Goal: Task Accomplishment & Management: Use online tool/utility

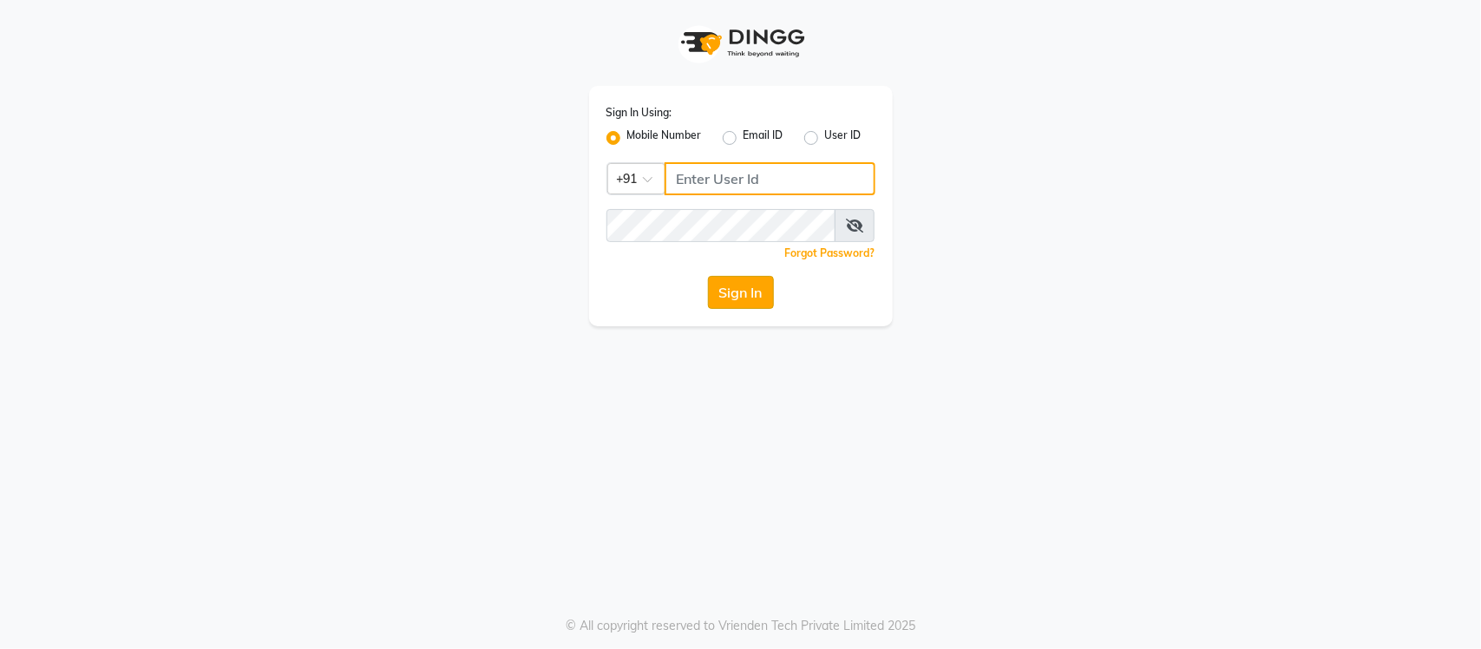
type input "9205559802"
click at [730, 295] on button "Sign In" at bounding box center [741, 292] width 66 height 33
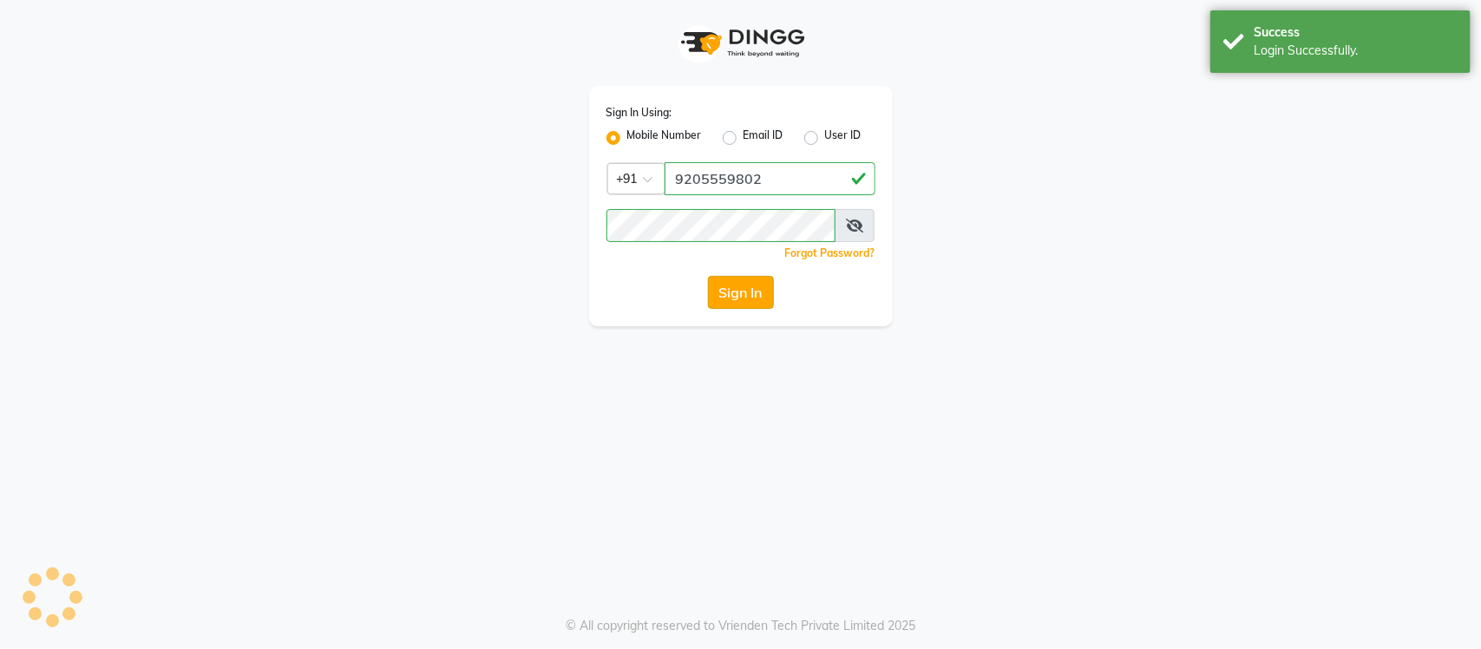
select select "8207"
select select "service"
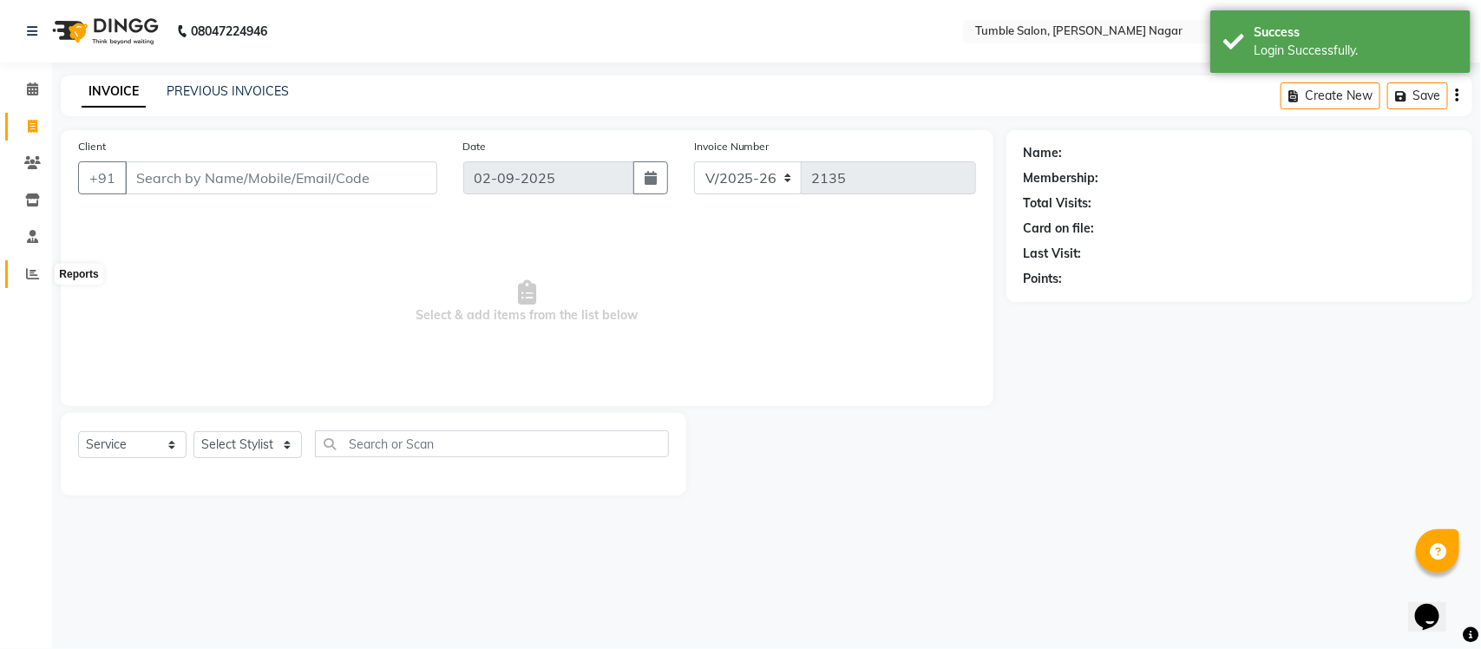
click at [23, 272] on span at bounding box center [32, 275] width 30 height 20
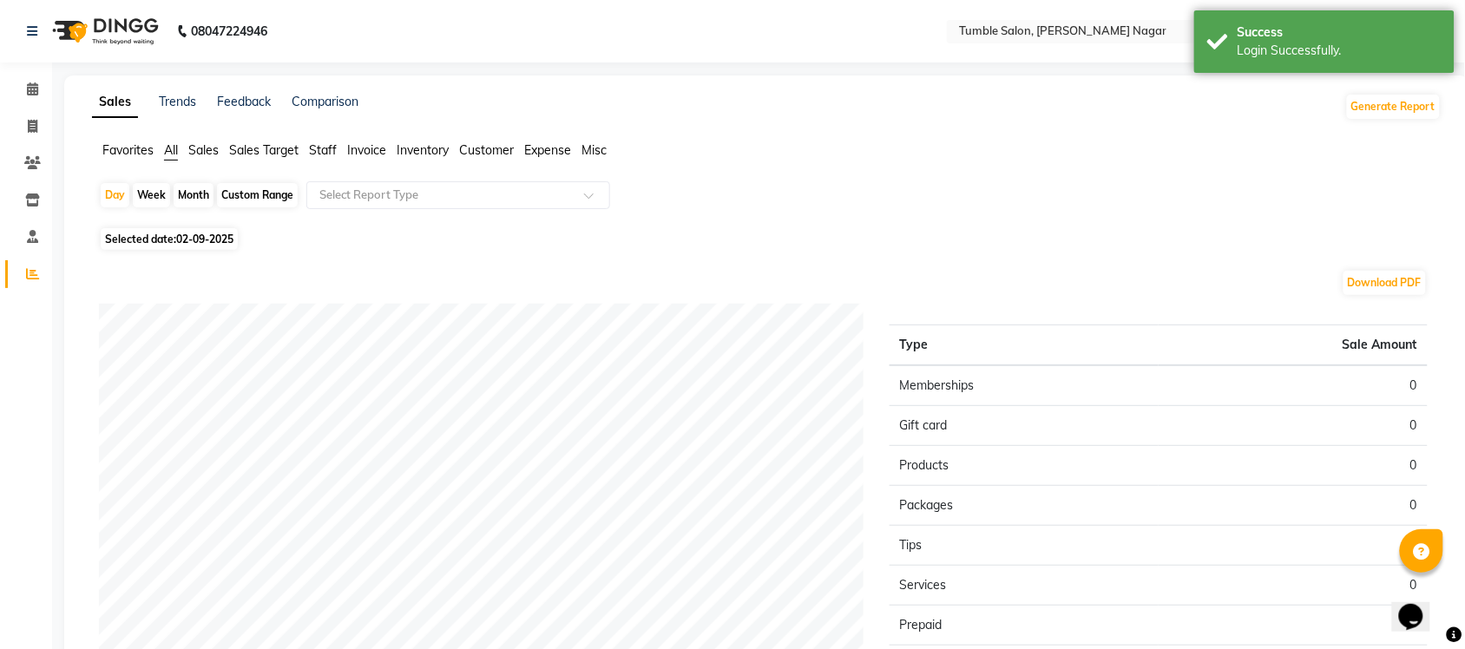
click at [201, 148] on span "Sales" at bounding box center [203, 150] width 30 height 16
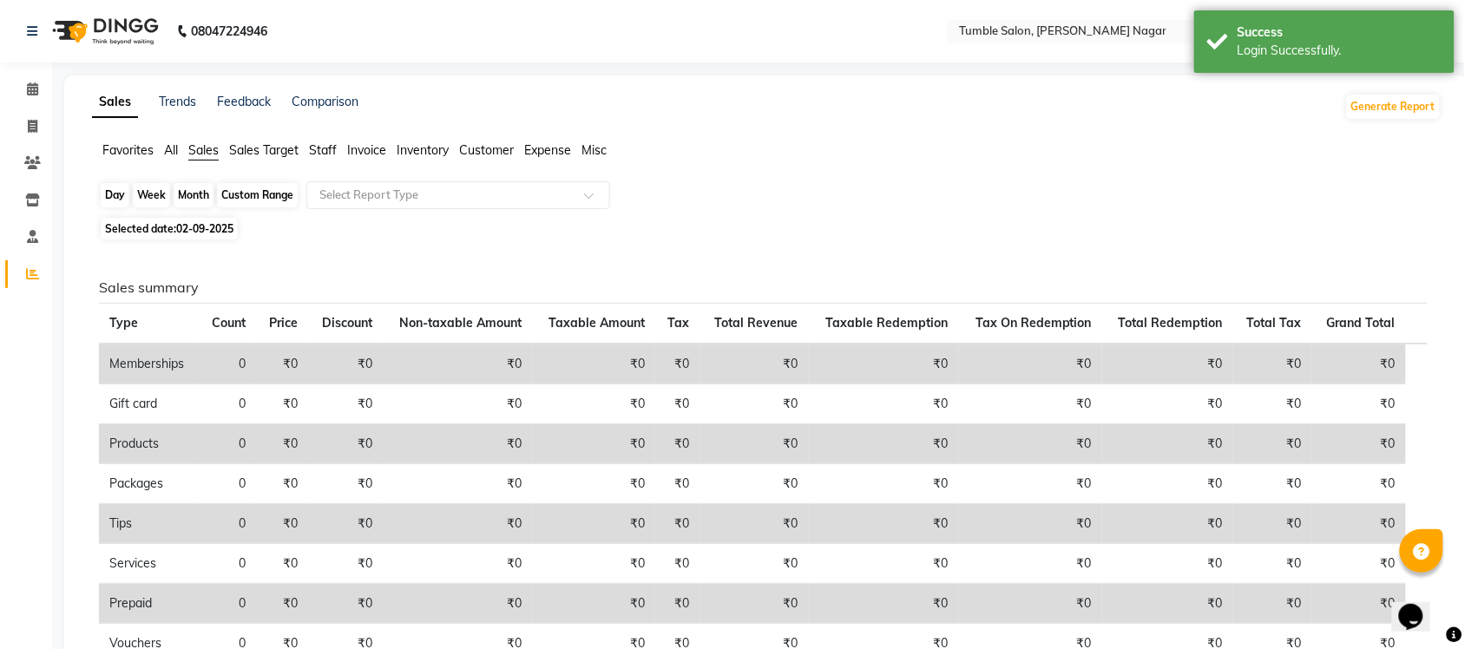
click at [121, 197] on div "Day" at bounding box center [115, 195] width 29 height 24
select select "9"
select select "2025"
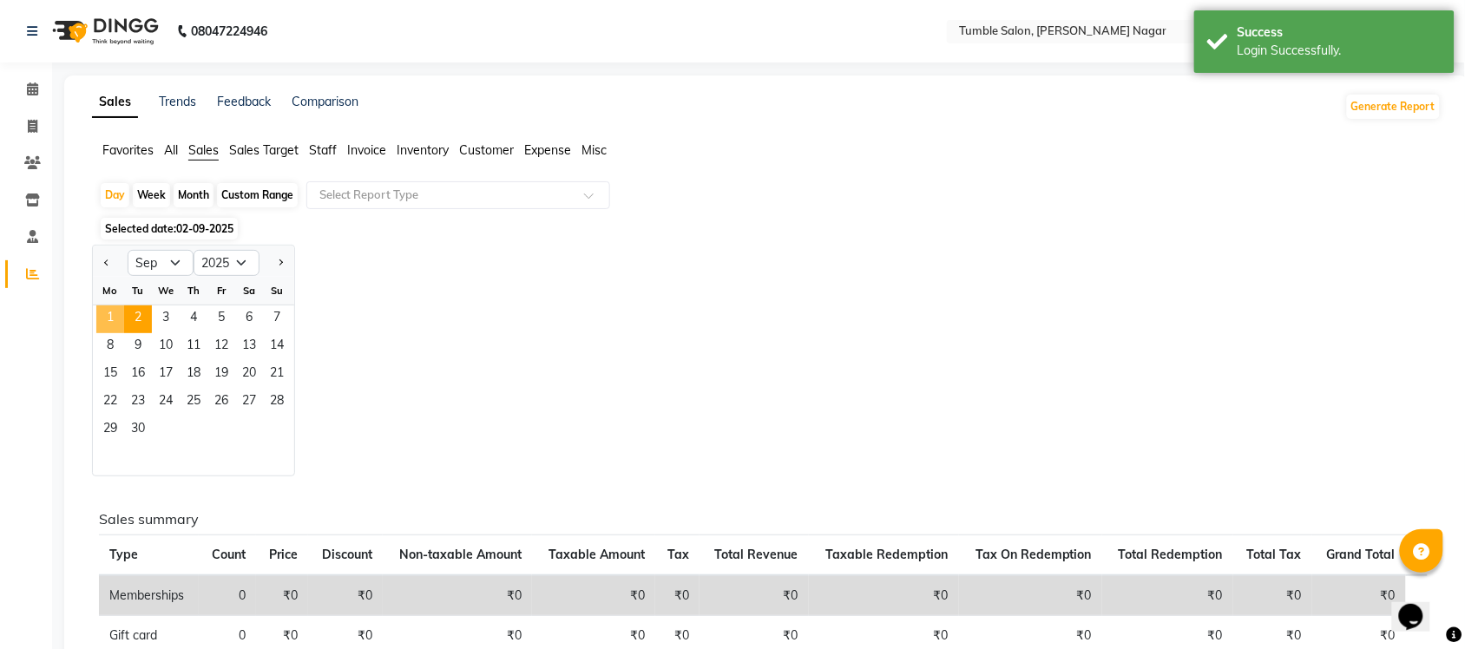
click at [115, 326] on span "1" at bounding box center [110, 319] width 28 height 28
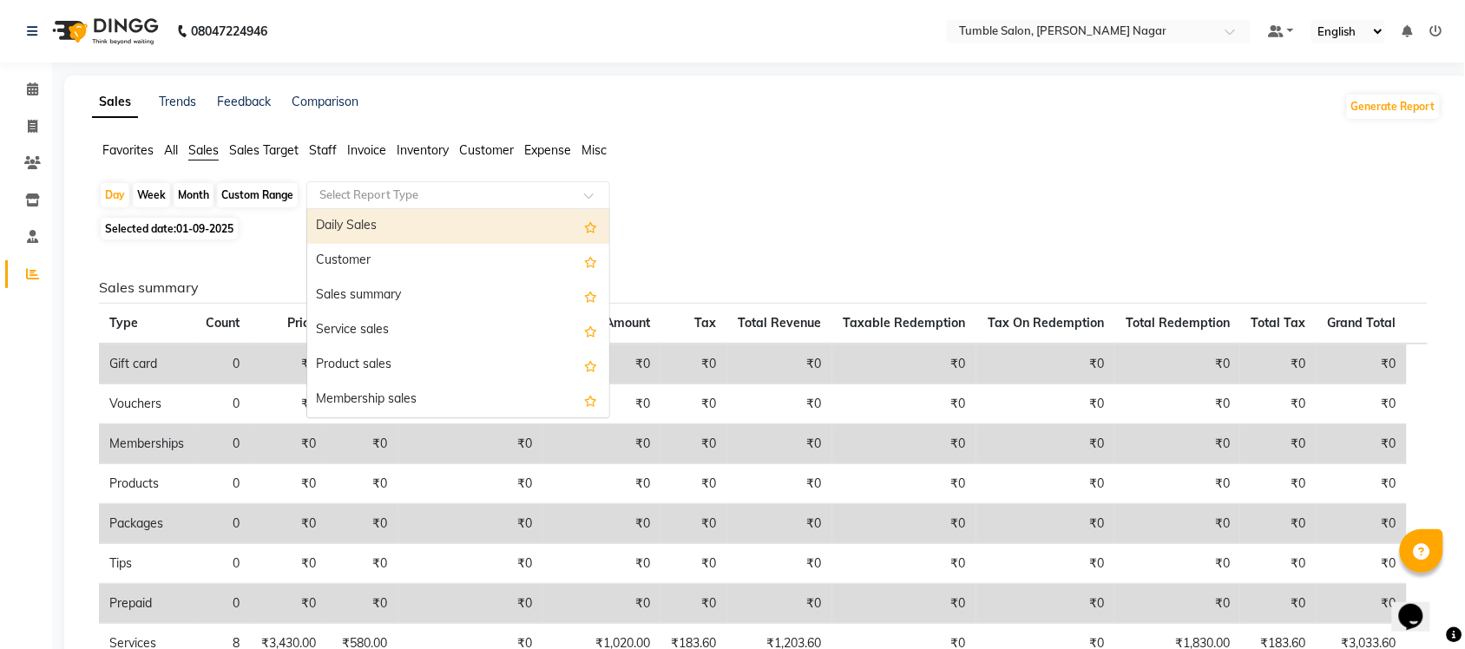
click at [592, 196] on span at bounding box center [595, 200] width 22 height 17
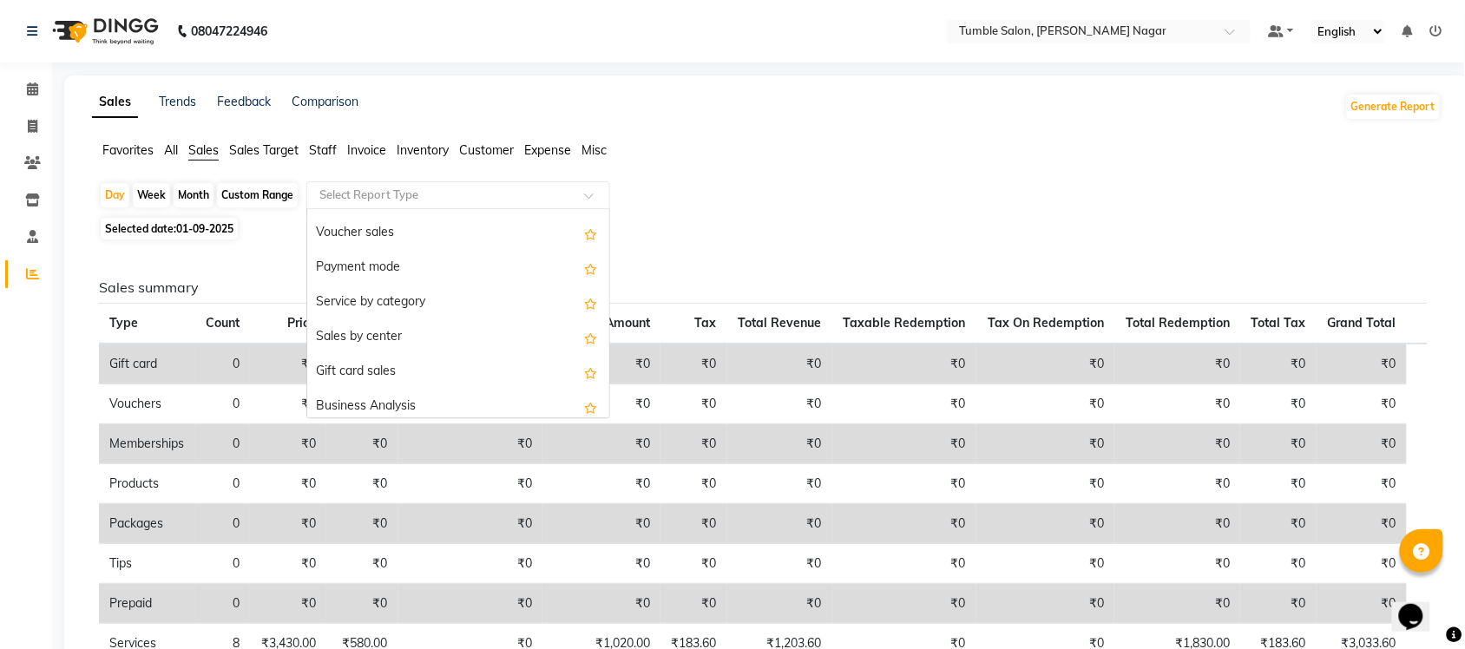
scroll to position [415, 0]
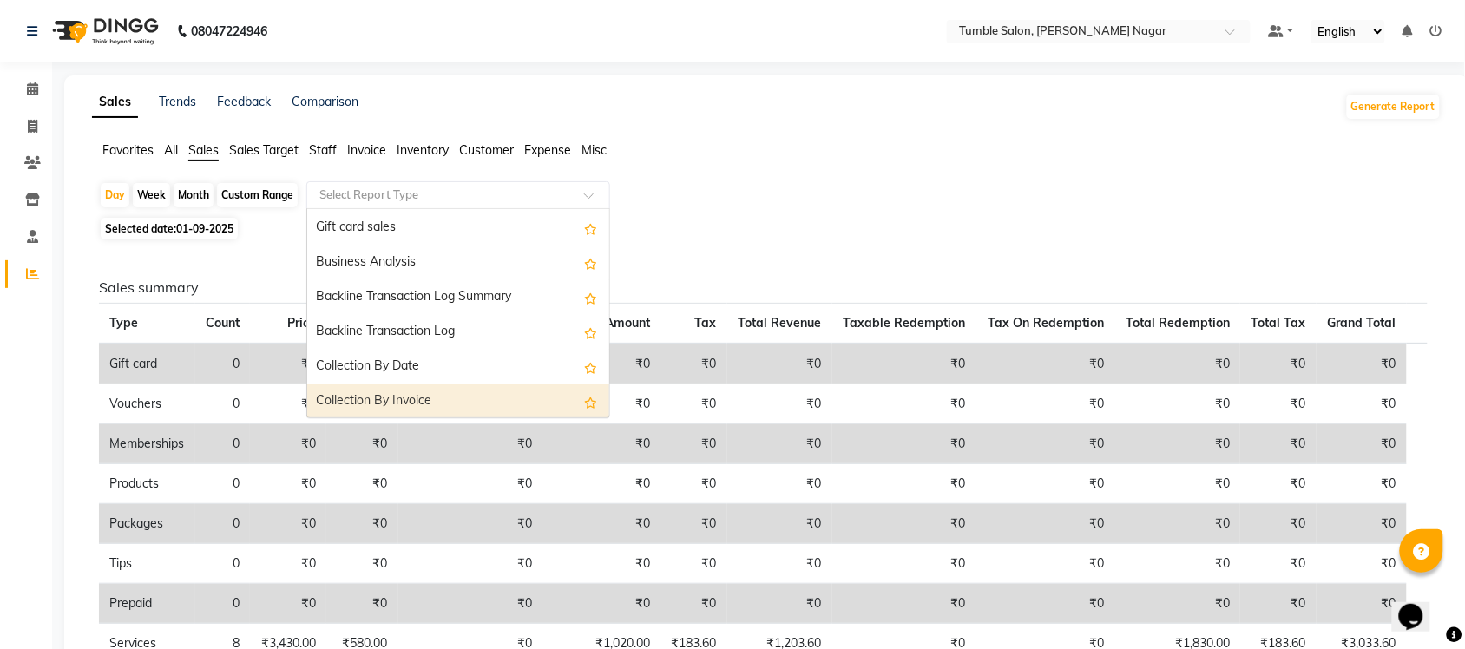
click at [504, 401] on div "Collection By Invoice" at bounding box center [458, 401] width 302 height 35
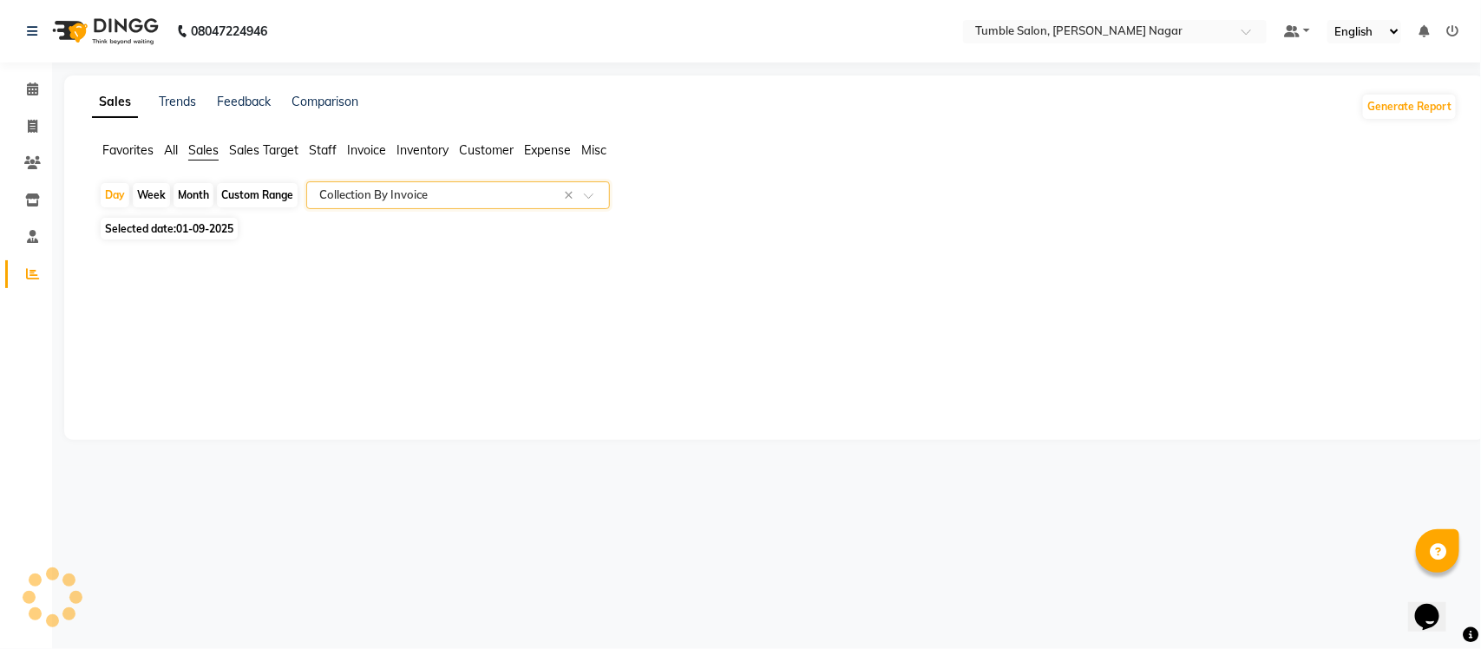
select select "full_report"
select select "csv"
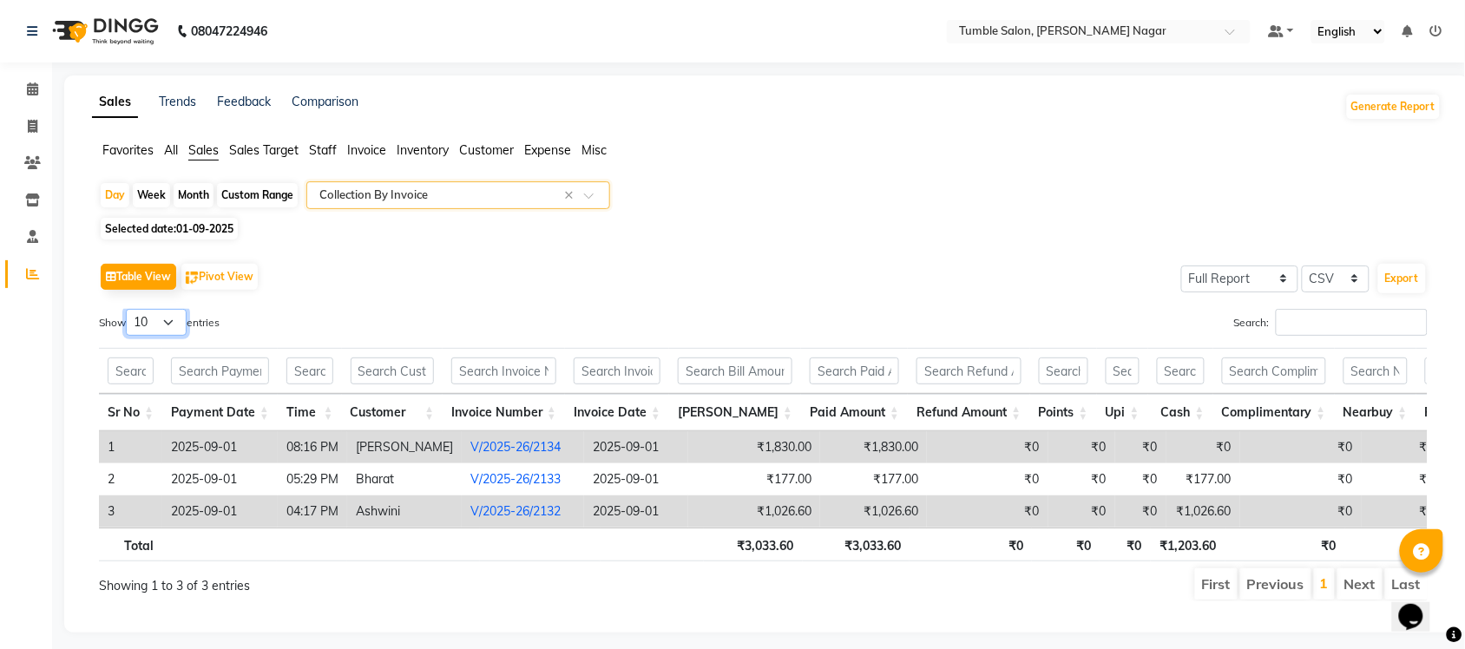
click at [175, 325] on select "10 25 50 100" at bounding box center [156, 322] width 61 height 27
select select "50"
click at [128, 309] on select "10 25 50 100" at bounding box center [156, 322] width 61 height 27
click at [1406, 282] on button "Export" at bounding box center [1402, 279] width 48 height 30
click at [327, 148] on span "Staff" at bounding box center [323, 150] width 28 height 16
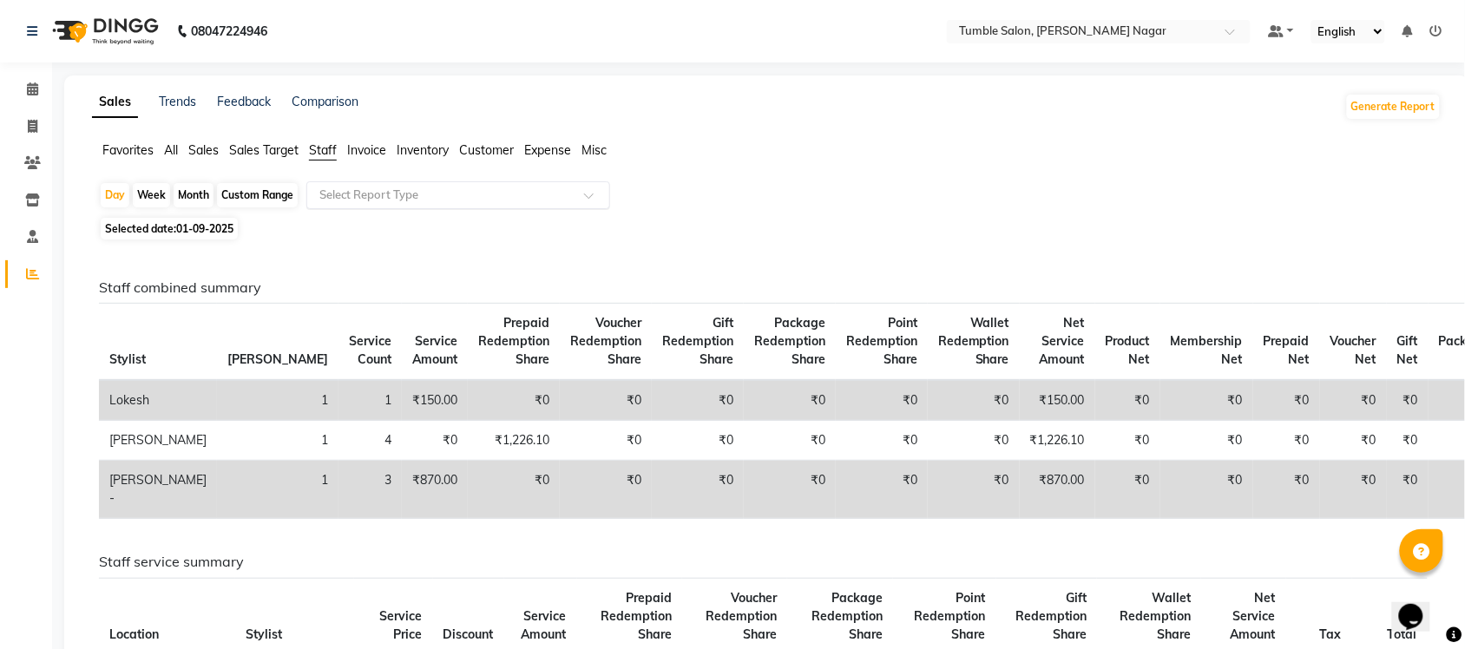
click at [605, 191] on div at bounding box center [458, 195] width 302 height 17
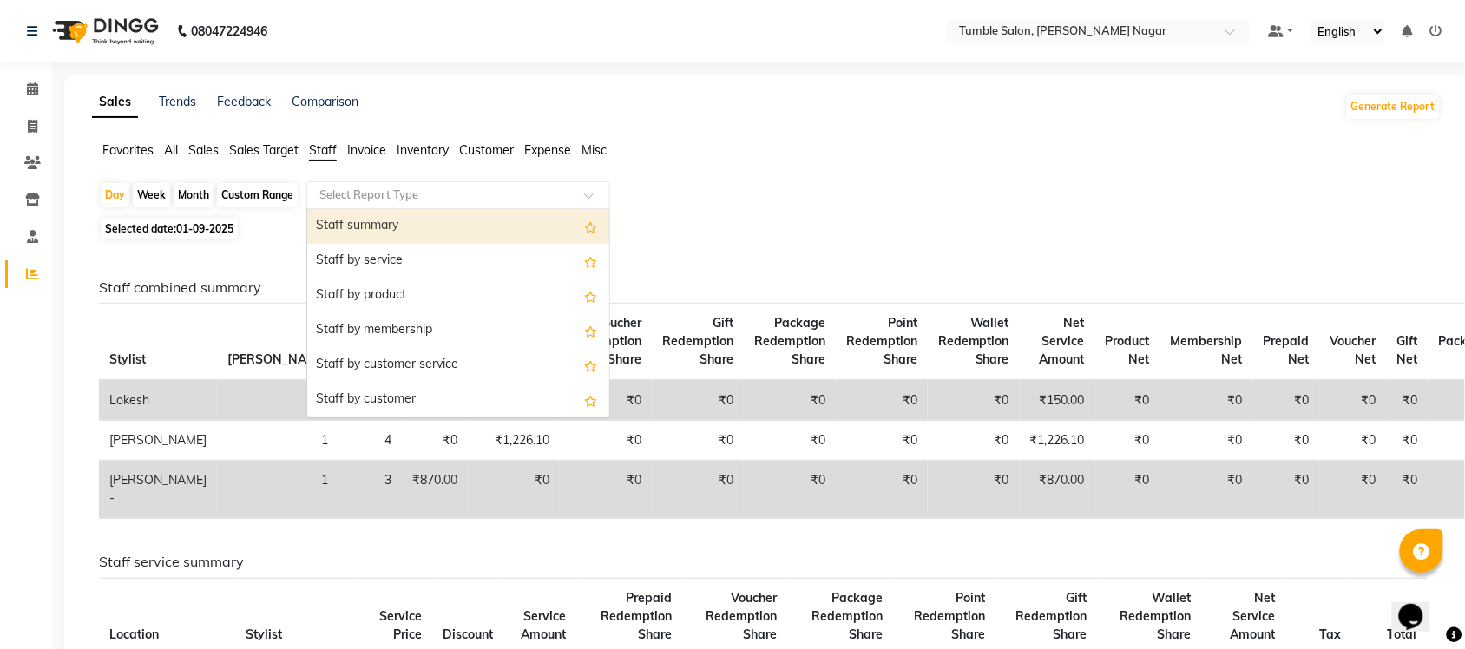
click at [505, 239] on div "Staff summary" at bounding box center [458, 226] width 302 height 35
select select "full_report"
select select "csv"
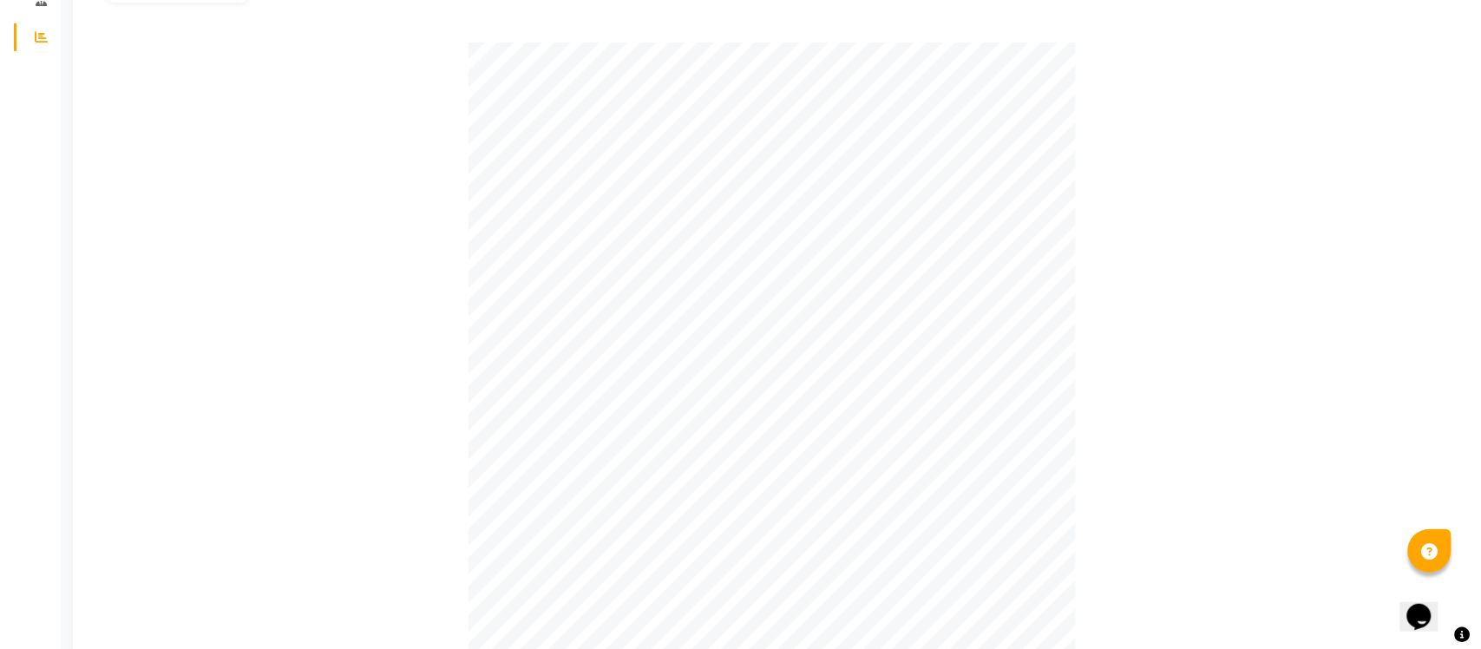
scroll to position [0, 0]
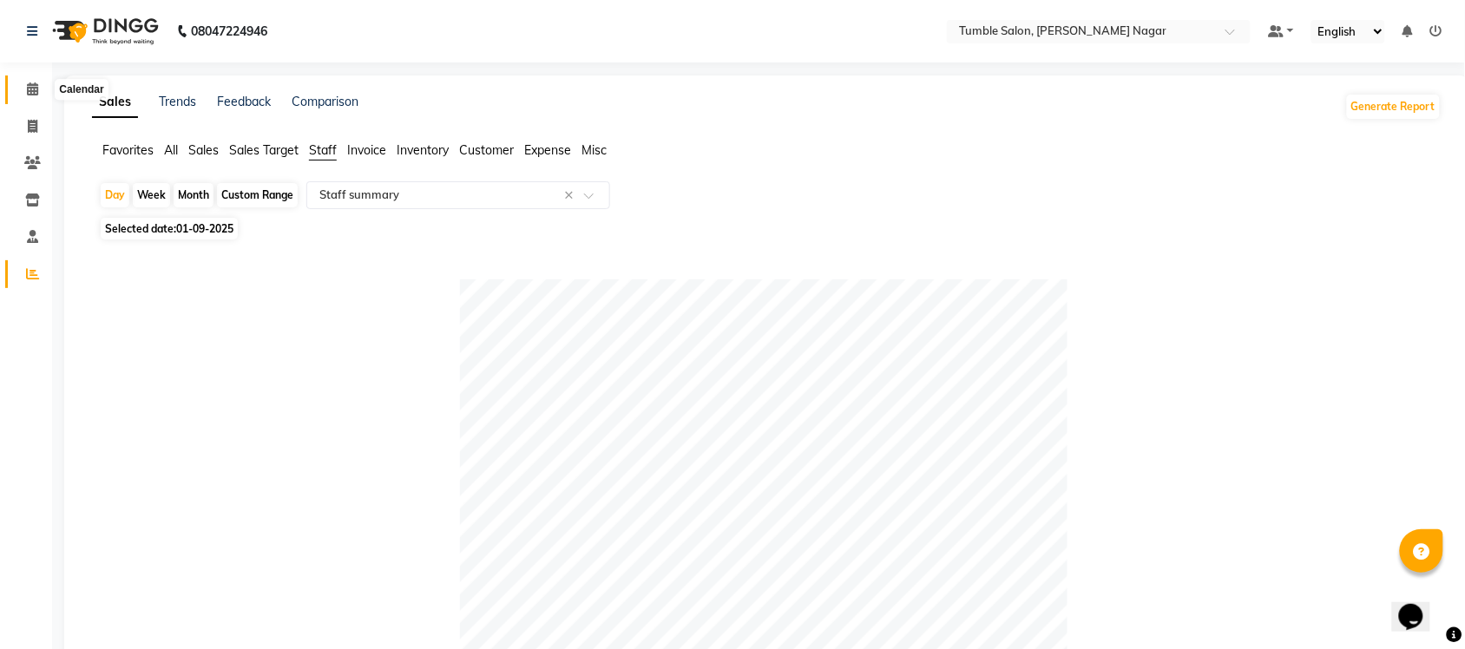
click at [29, 92] on icon at bounding box center [32, 88] width 11 height 13
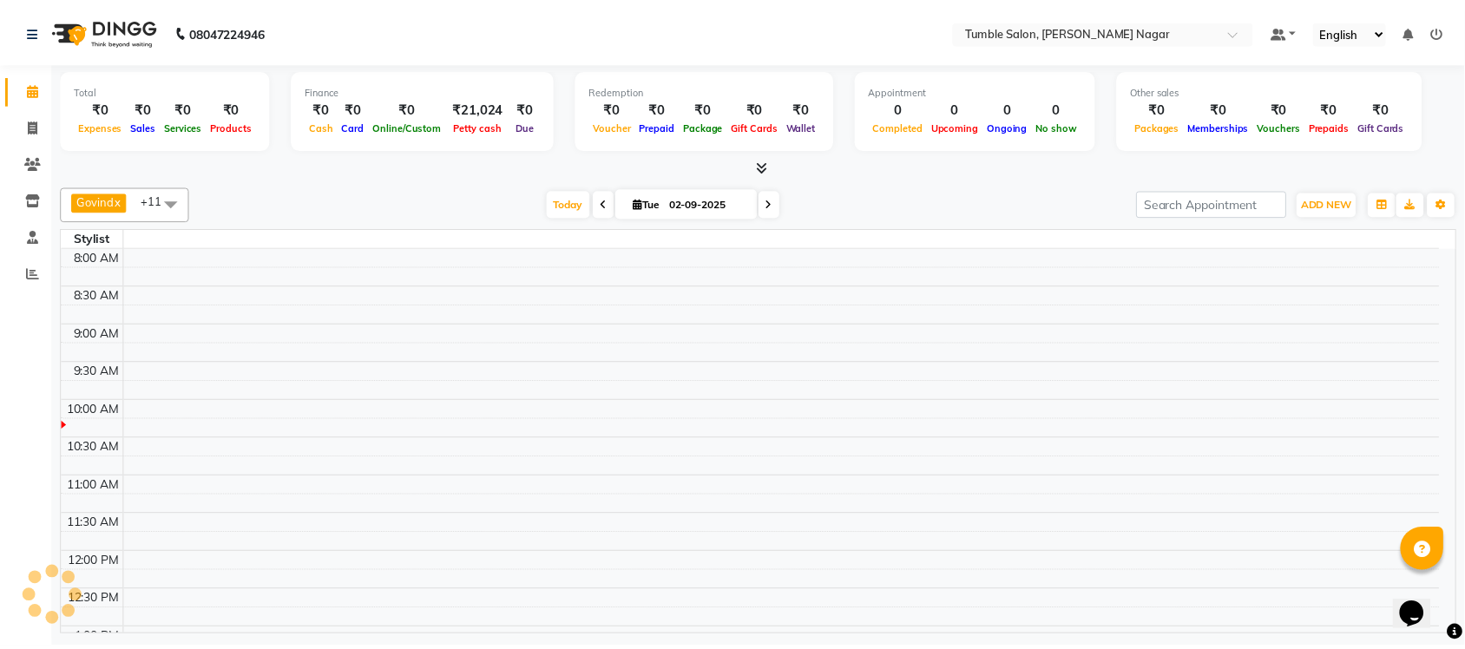
scroll to position [154, 0]
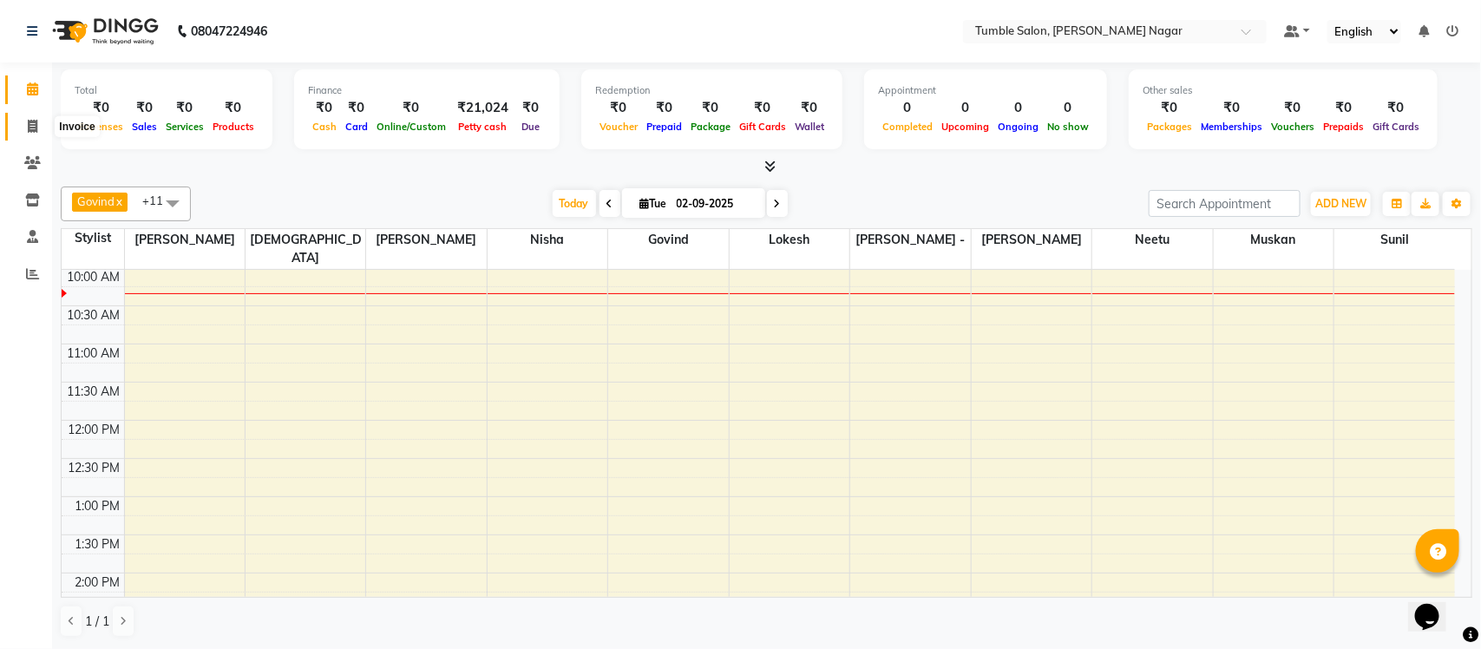
click at [29, 122] on icon at bounding box center [33, 126] width 10 height 13
select select "8207"
select select "service"
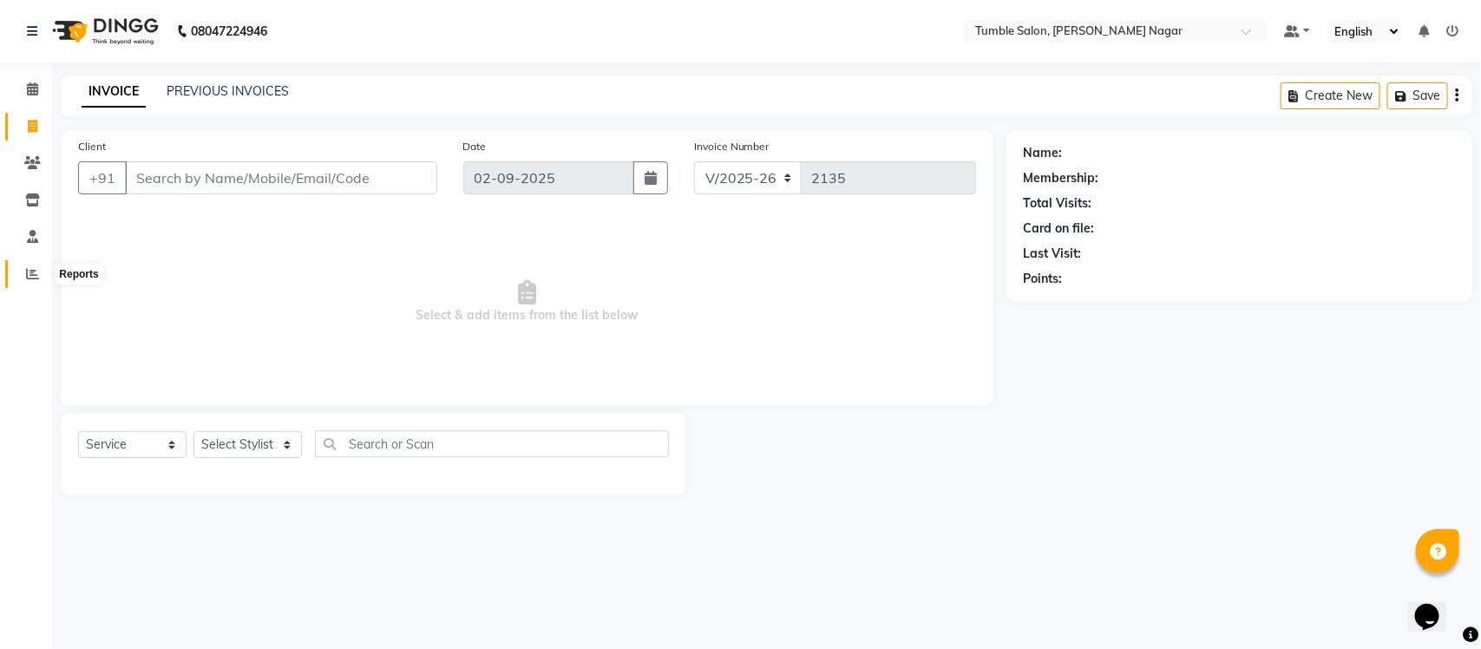
click at [30, 272] on icon at bounding box center [32, 273] width 13 height 13
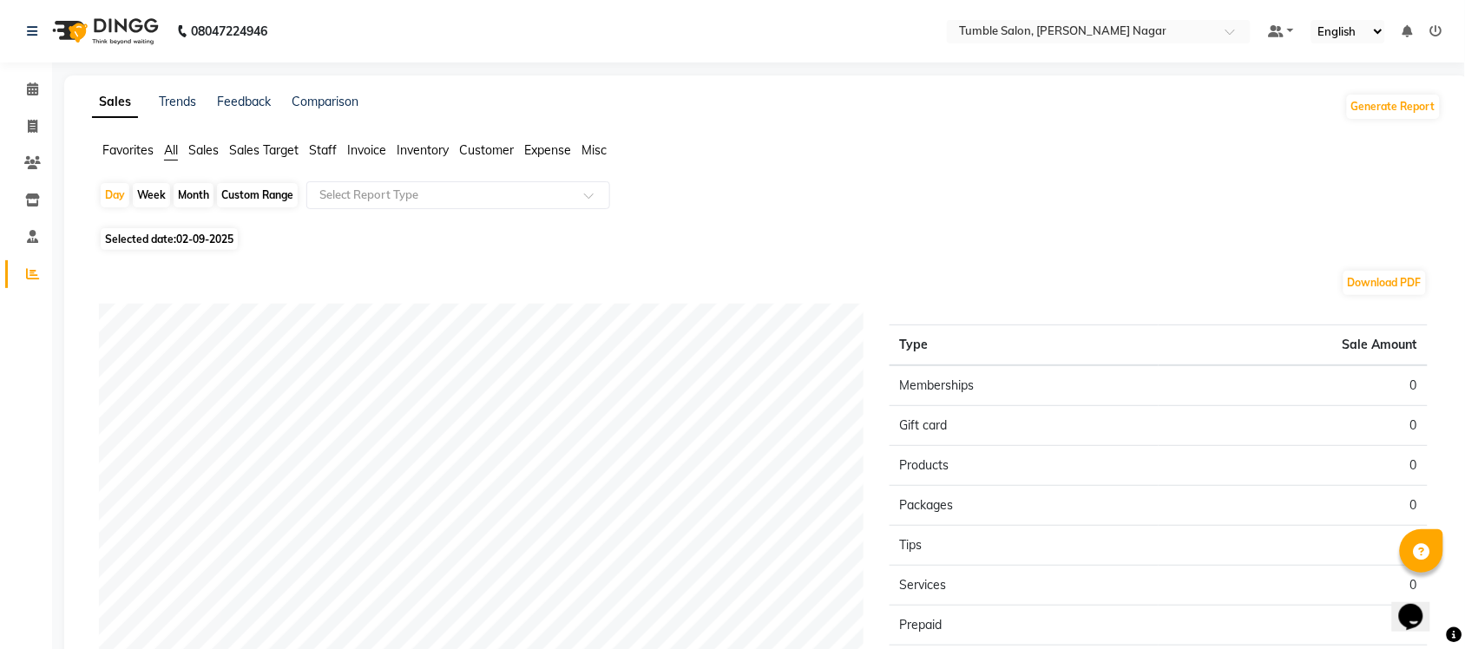
click at [200, 146] on span "Sales" at bounding box center [203, 150] width 30 height 16
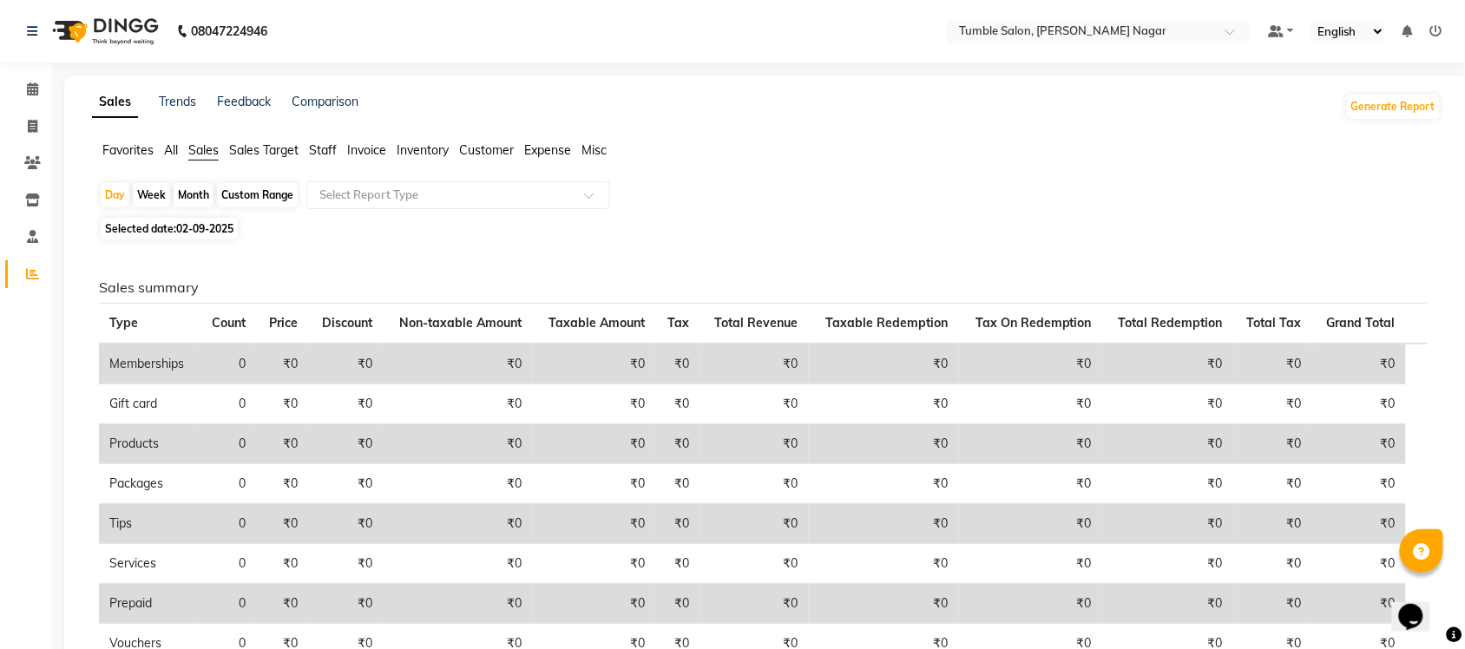
click at [188, 196] on div "Month" at bounding box center [194, 195] width 40 height 24
select select "9"
select select "2025"
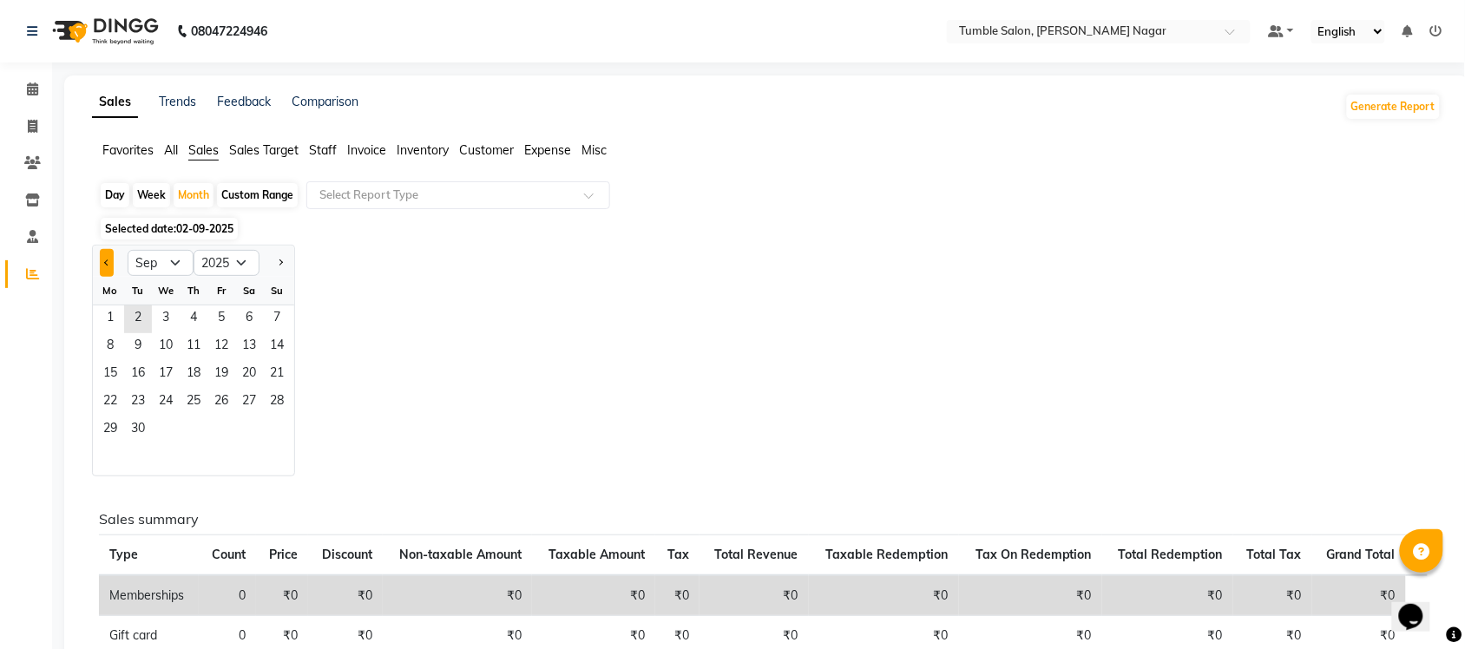
click at [104, 266] on button "Previous month" at bounding box center [107, 263] width 14 height 28
select select "8"
click at [219, 317] on span "1" at bounding box center [221, 319] width 28 height 28
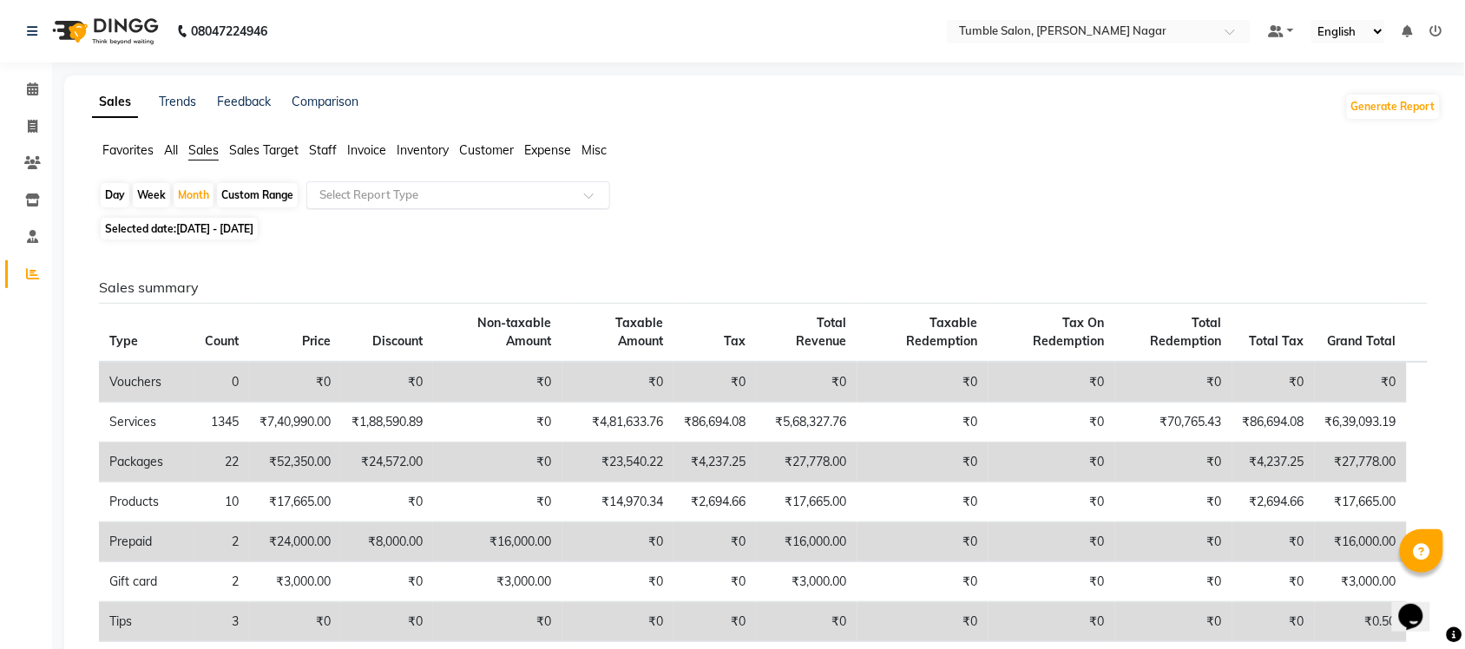
click at [593, 200] on span at bounding box center [595, 200] width 22 height 17
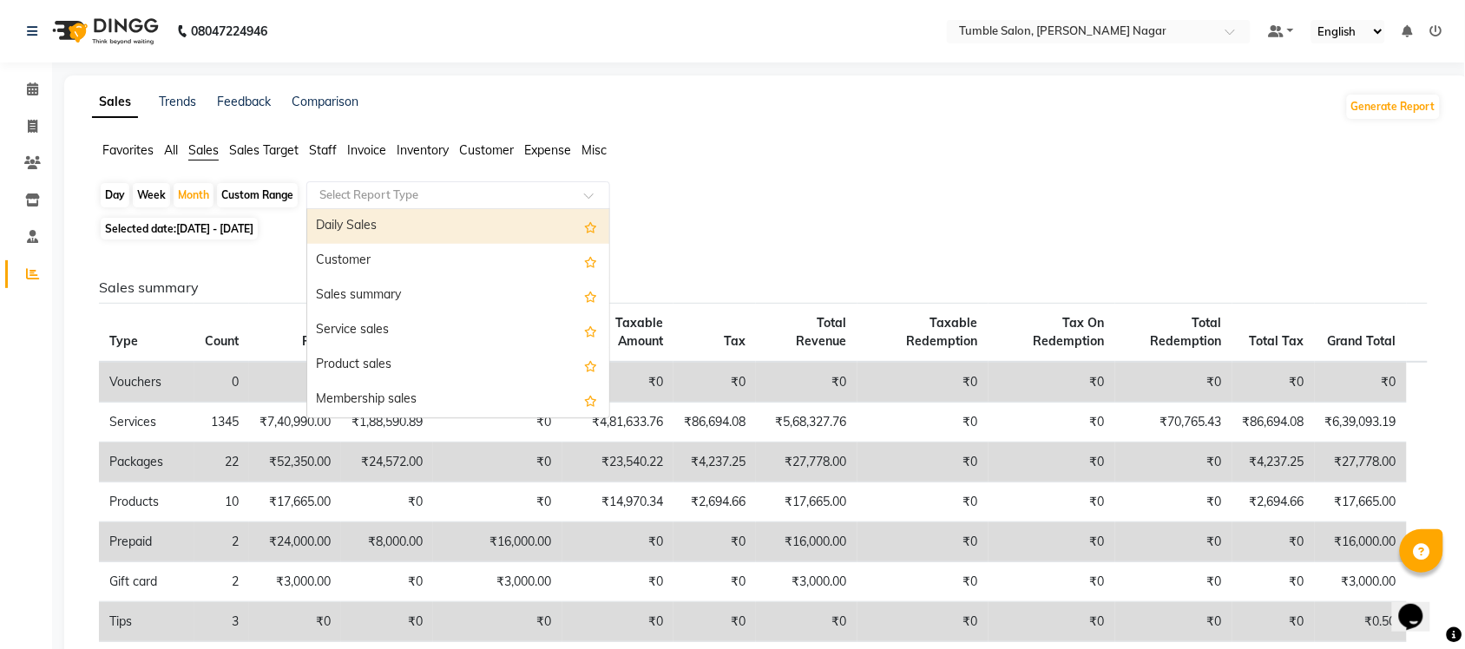
scroll to position [415, 0]
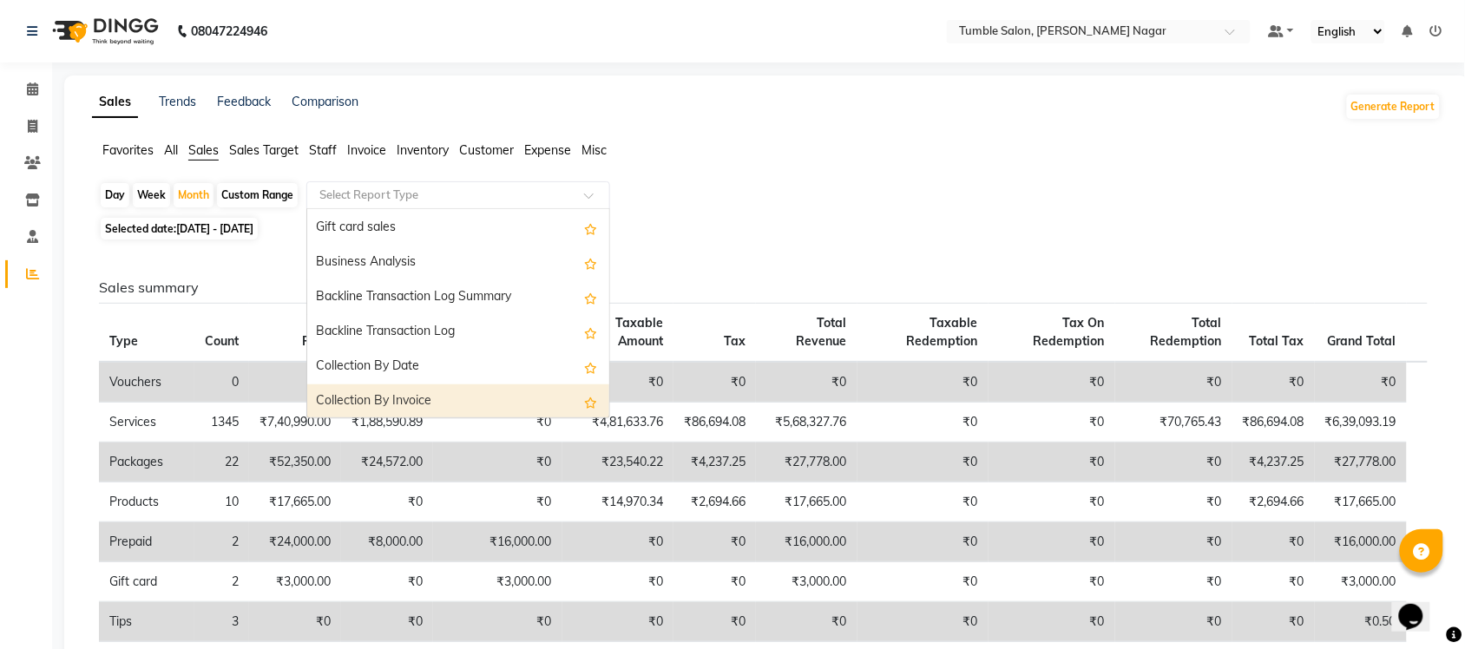
click at [461, 397] on div "Collection By Invoice" at bounding box center [458, 401] width 302 height 35
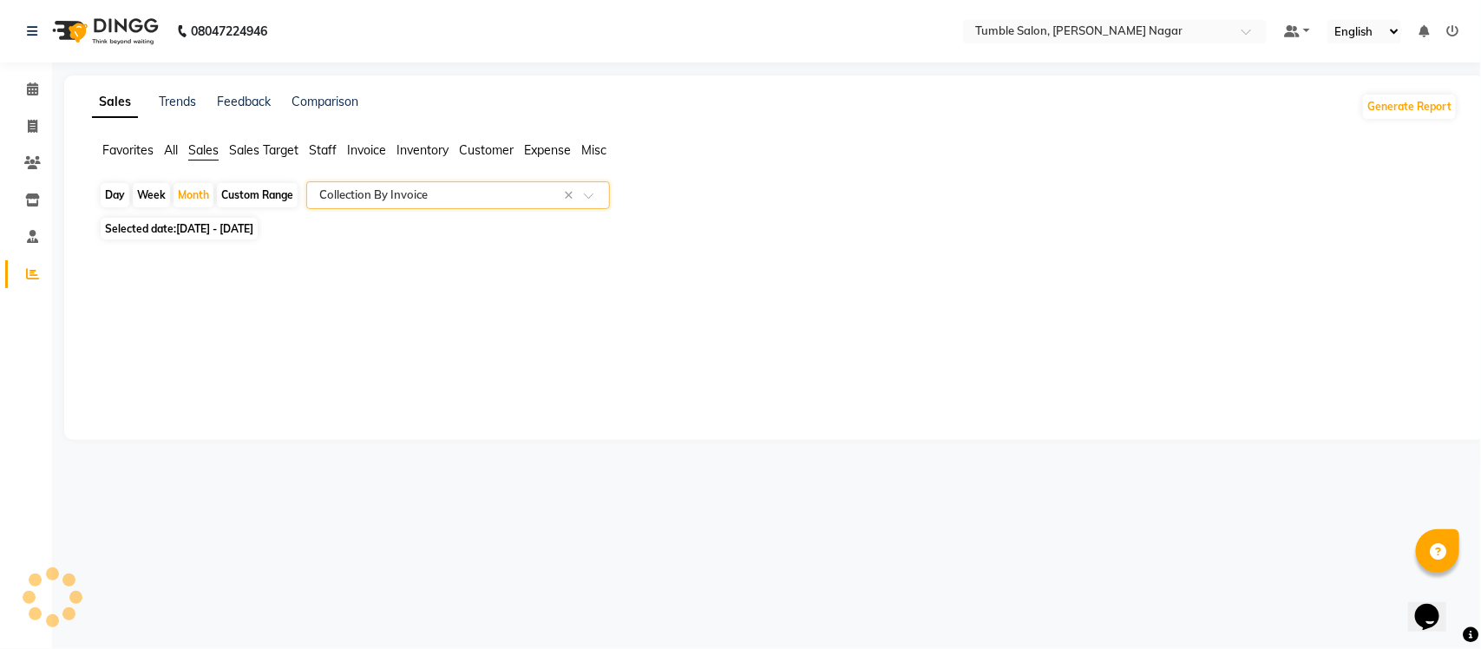
select select "full_report"
select select "csv"
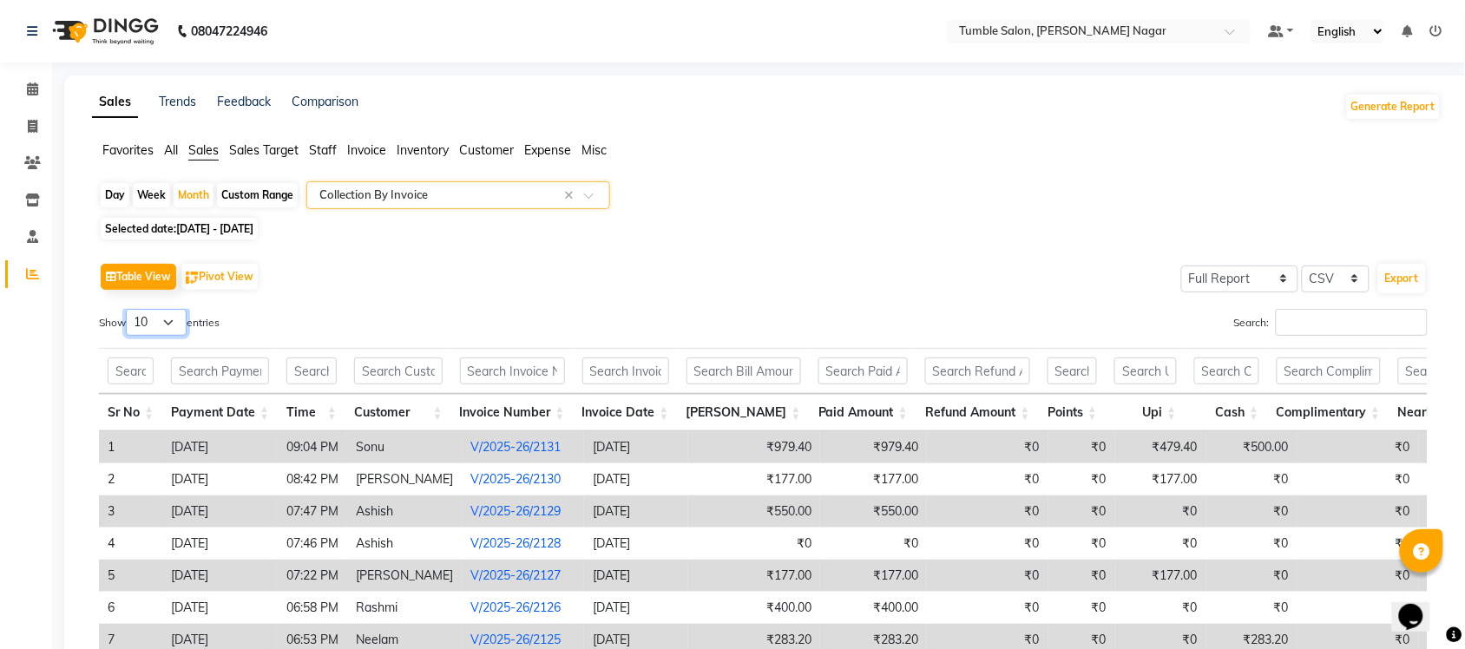
click at [171, 322] on select "10 25 50 100" at bounding box center [156, 322] width 61 height 27
select select "50"
click at [128, 309] on select "10 25 50 100" at bounding box center [156, 322] width 61 height 27
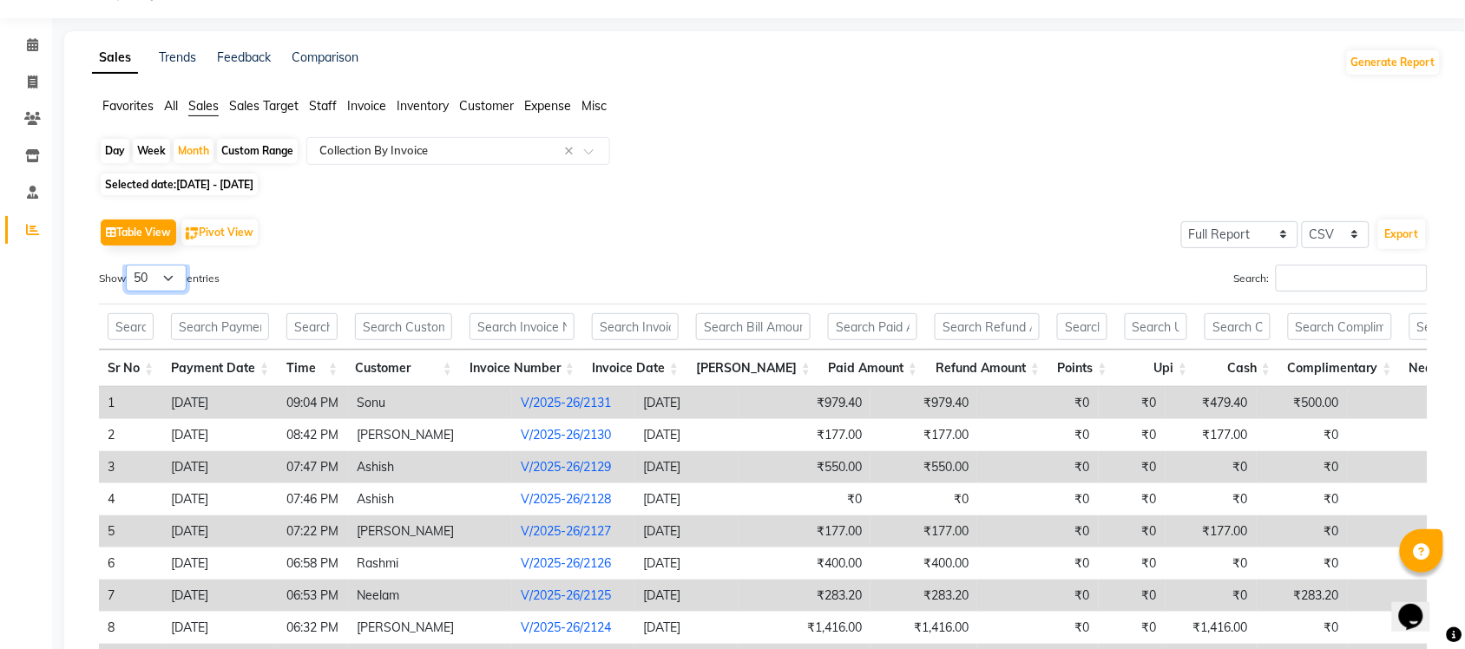
scroll to position [0, 0]
